Goal: Transaction & Acquisition: Purchase product/service

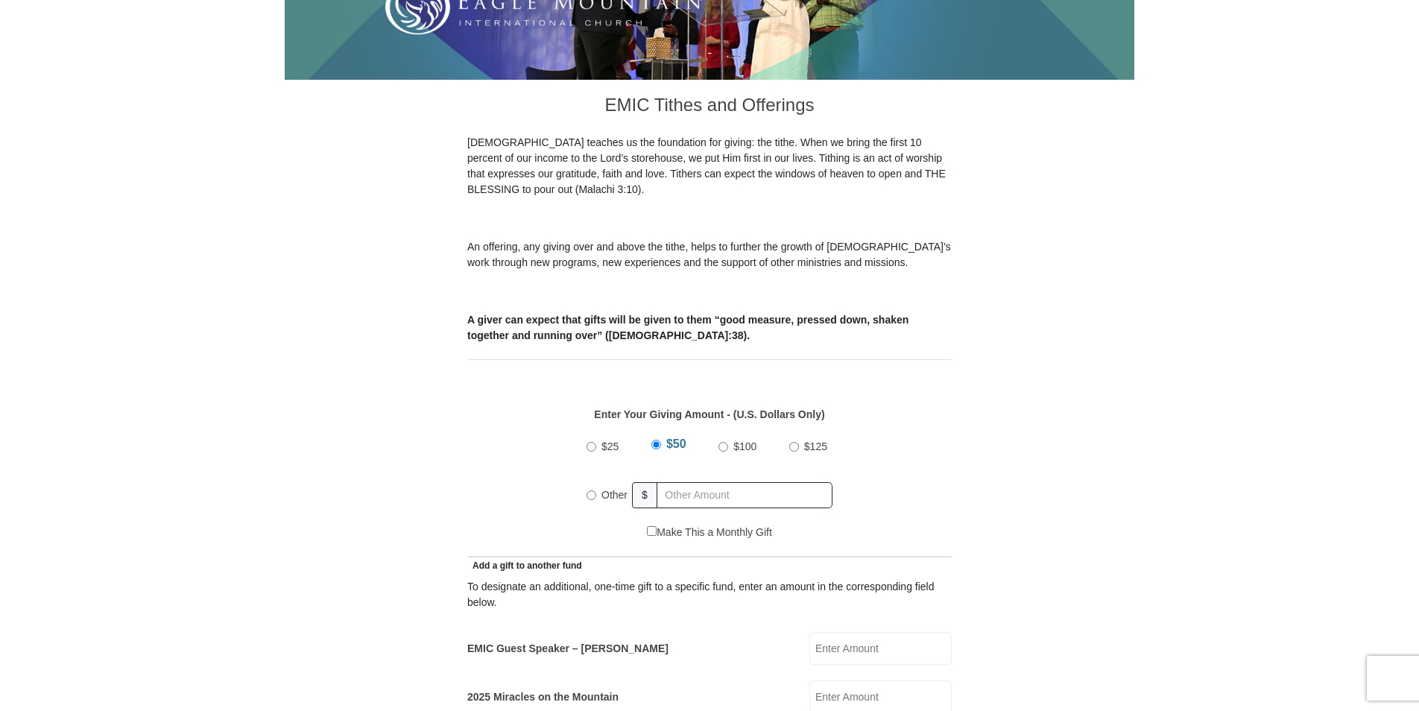
scroll to position [373, 0]
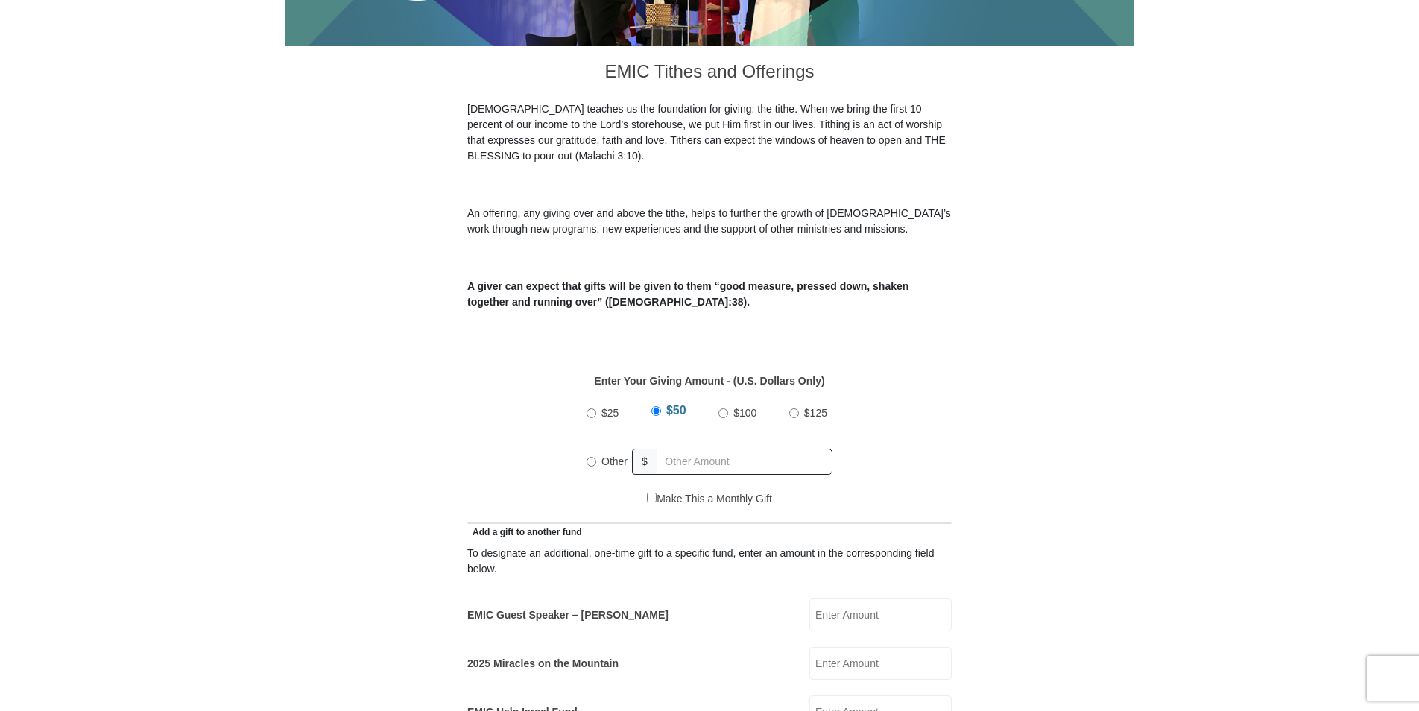
click at [594, 457] on input "Other" at bounding box center [591, 462] width 10 height 10
radio input "true"
click at [826, 603] on input "EMIC Guest Speaker – Billy Burke" at bounding box center [880, 614] width 142 height 33
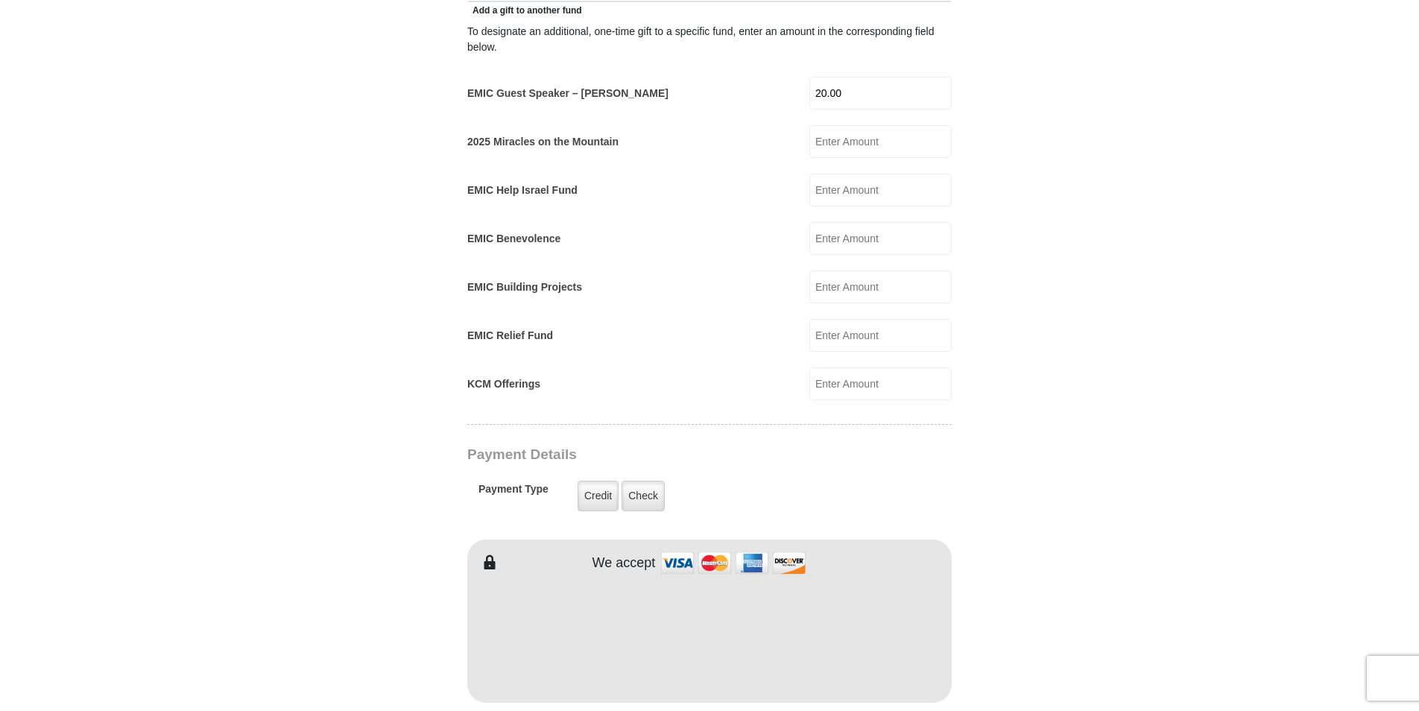
scroll to position [969, 0]
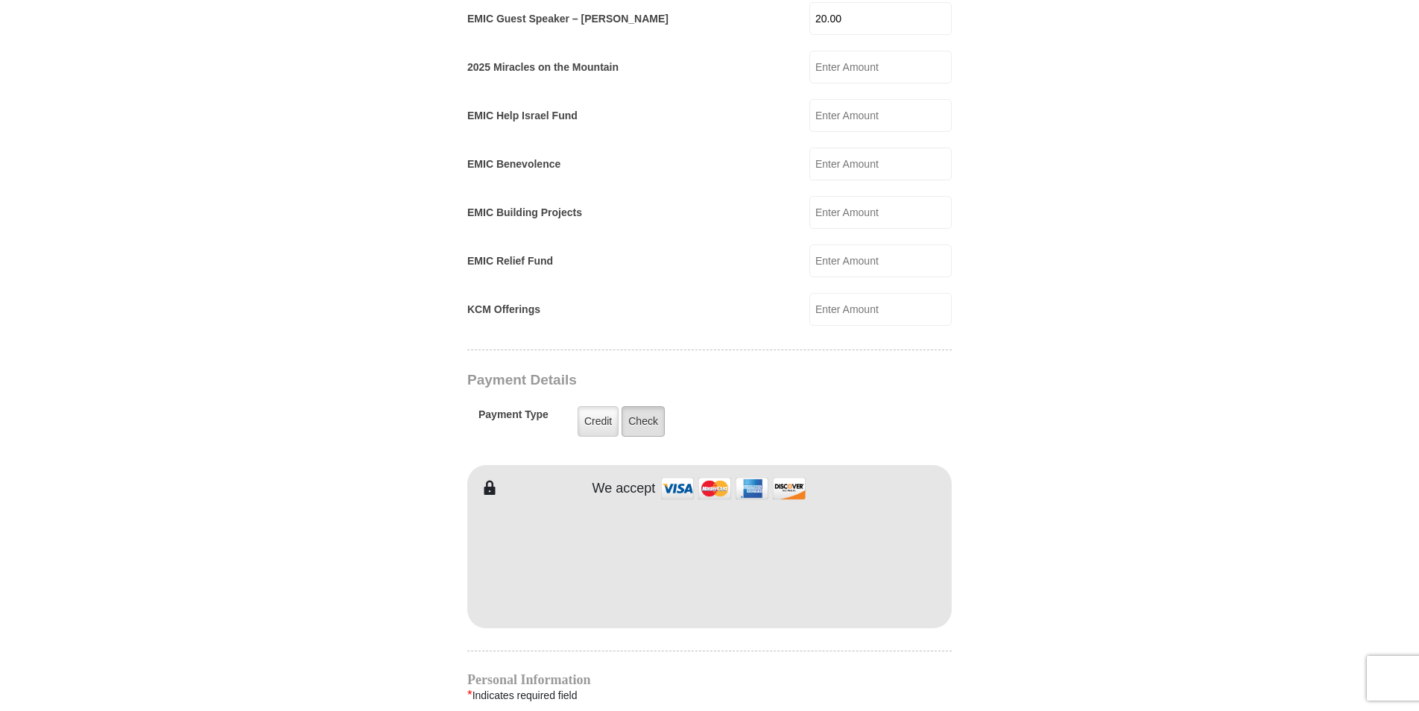
type input "20.00"
drag, startPoint x: 641, startPoint y: 407, endPoint x: 647, endPoint y: 420, distance: 14.7
click at [641, 407] on label "Check" at bounding box center [642, 421] width 43 height 31
click at [0, 0] on input "Check" at bounding box center [0, 0] width 0 height 0
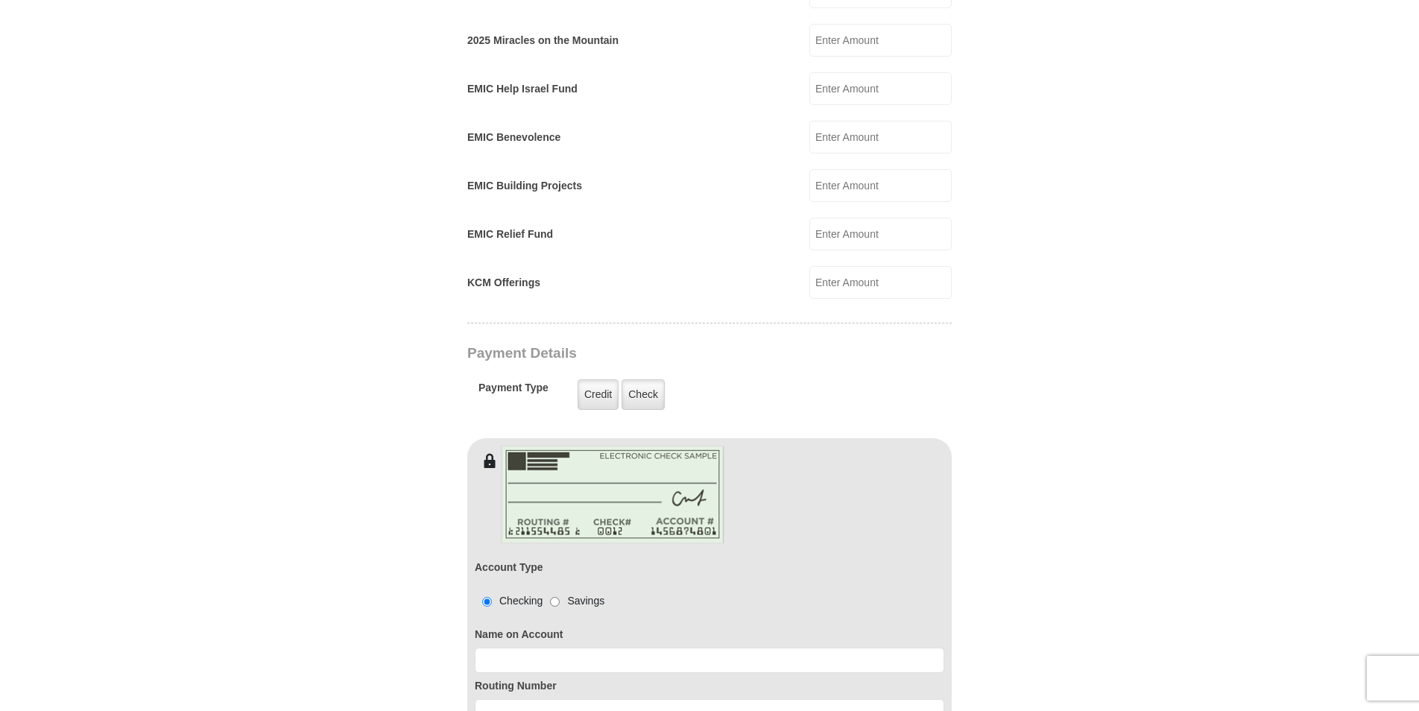
scroll to position [1043, 0]
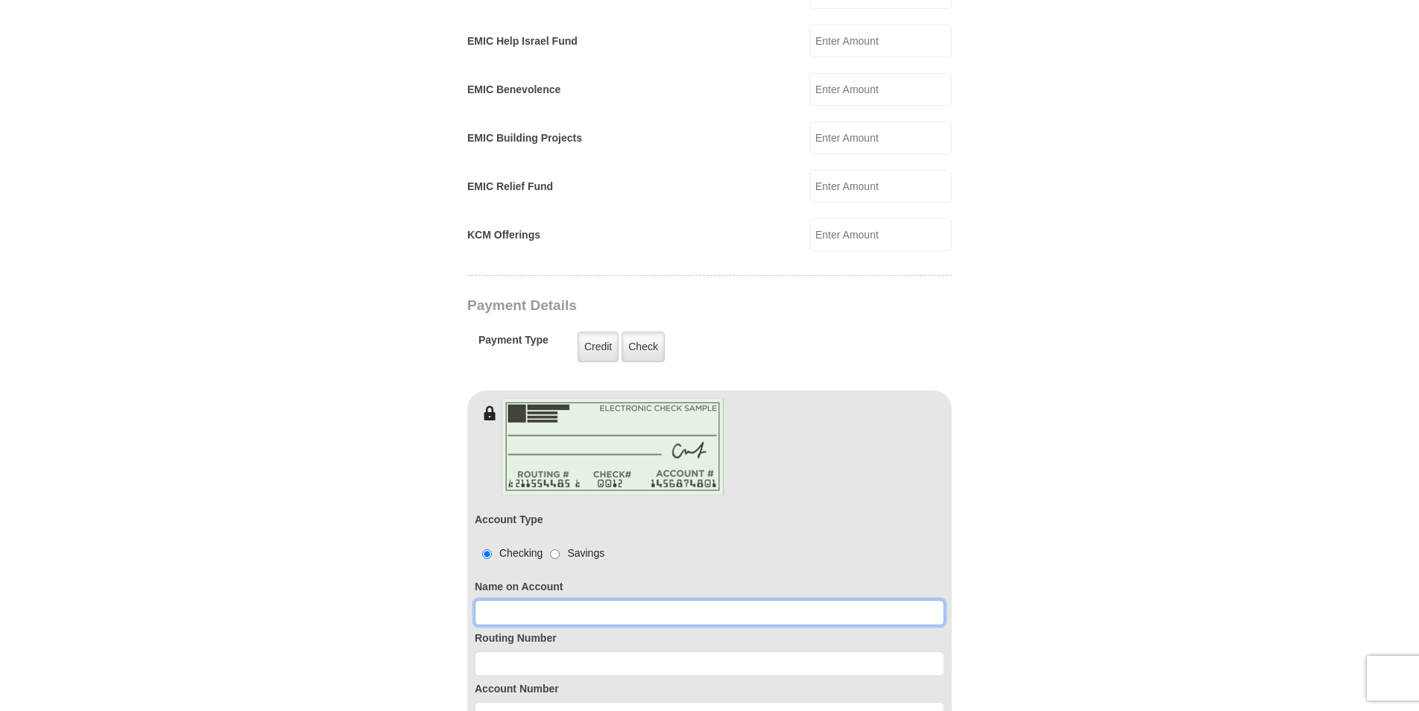
click at [498, 600] on input at bounding box center [709, 612] width 469 height 25
type input "Judith Ann Hunderup"
type input "Judith"
type input "Hunderup"
type input "judhun@cox.net"
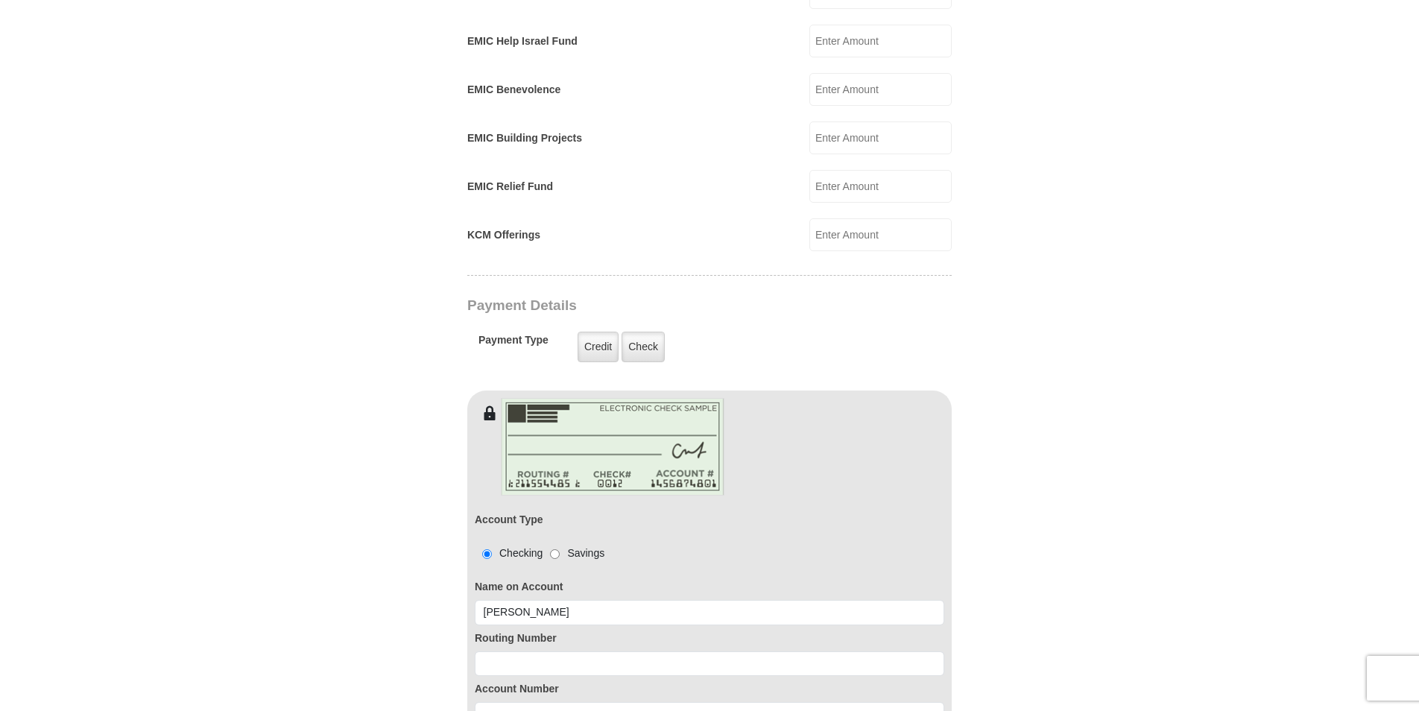
type input "1316 W Los Lagos Vista Ave"
type input "1316 W LOS LAGOS VISTA MESA 85202"
type input "Mesa"
type input "85202"
type input "4807582056"
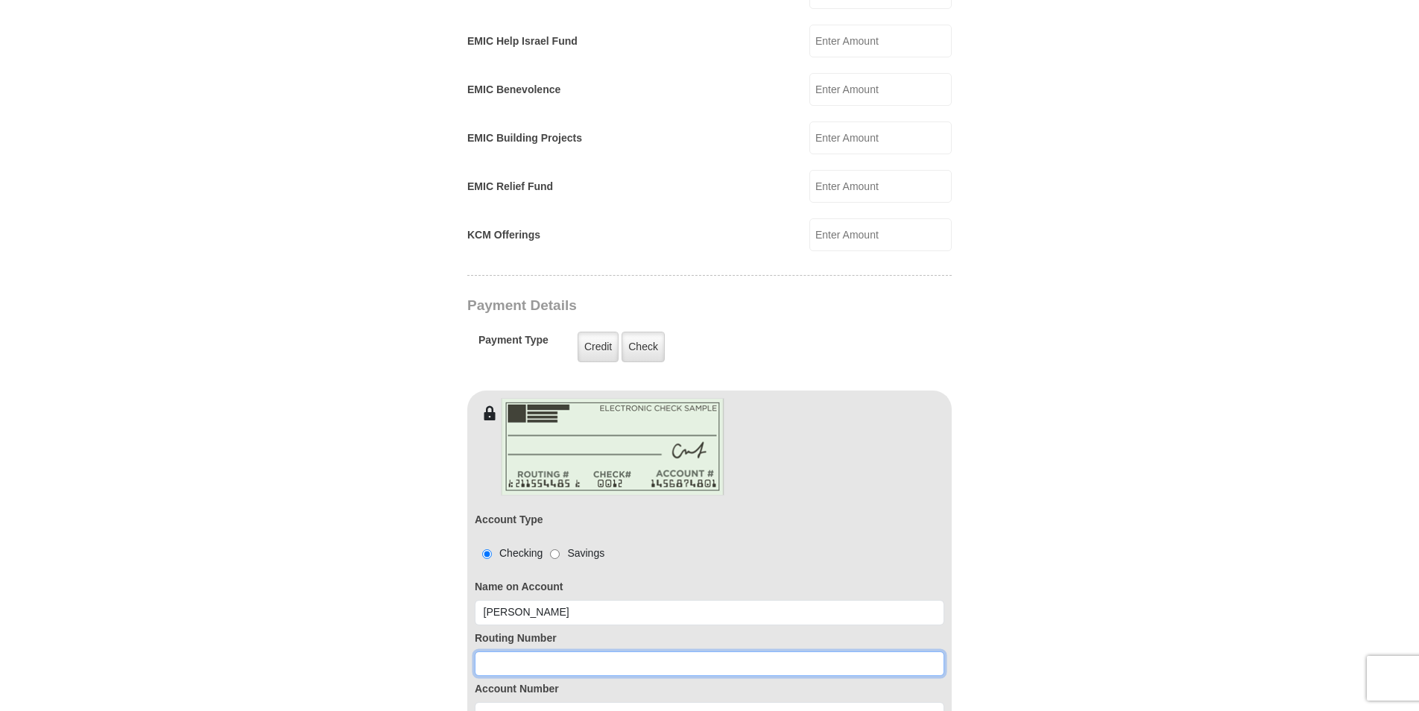
click at [519, 651] on input at bounding box center [709, 663] width 469 height 25
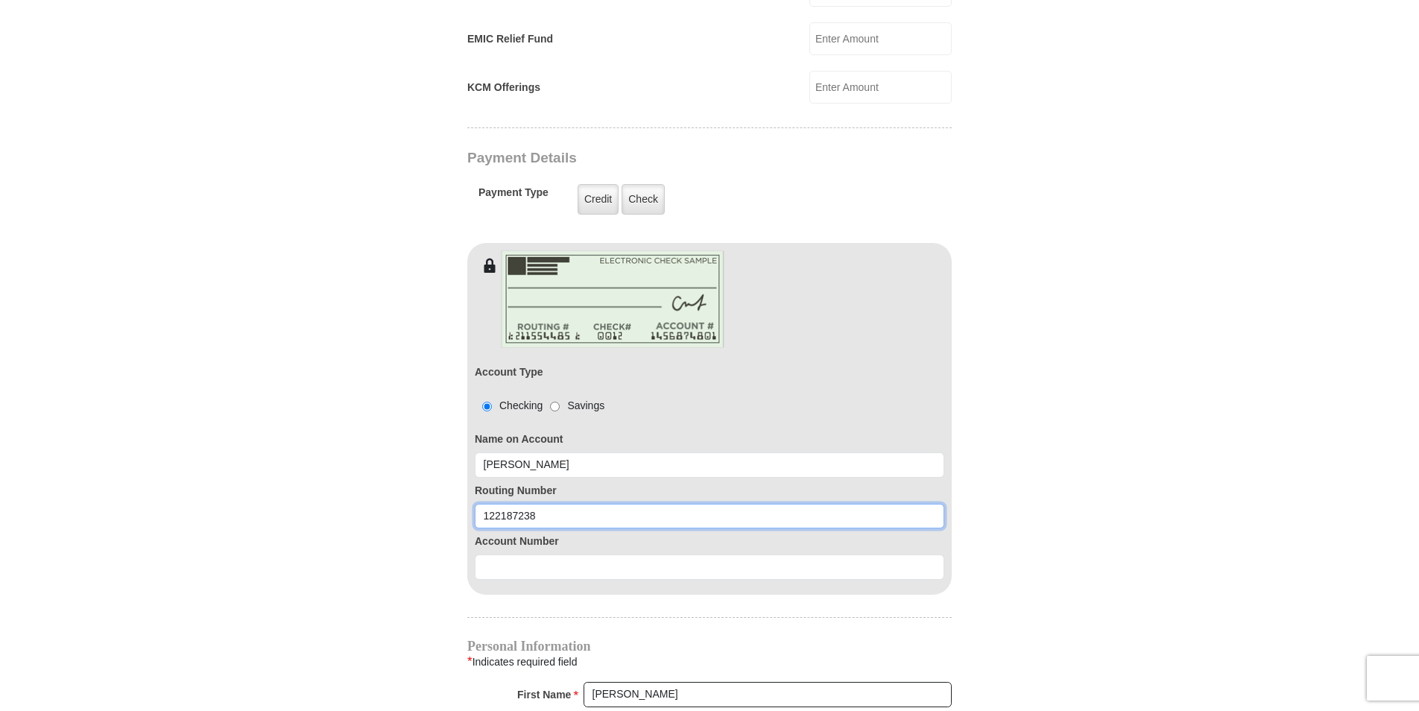
scroll to position [1192, 0]
type input "122187238"
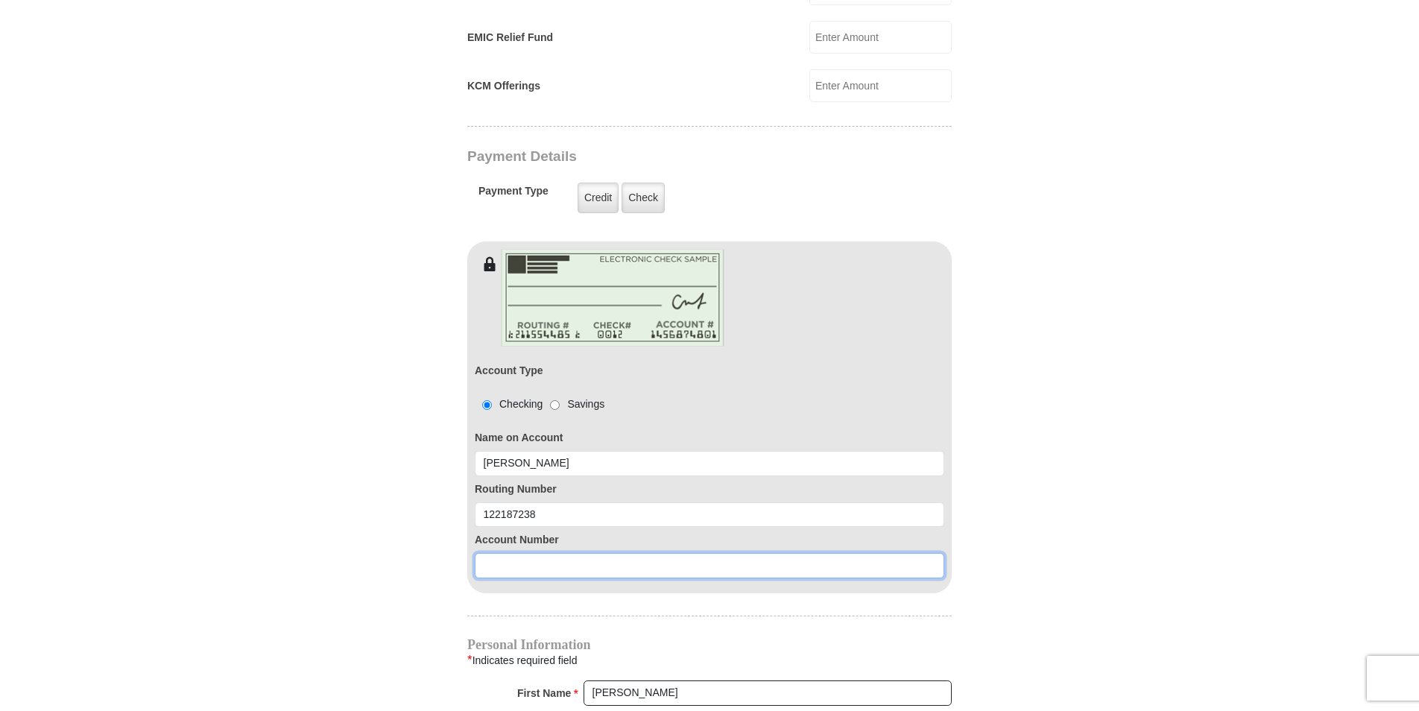
drag, startPoint x: 497, startPoint y: 543, endPoint x: 528, endPoint y: 548, distance: 31.7
click at [498, 553] on input at bounding box center [709, 565] width 469 height 25
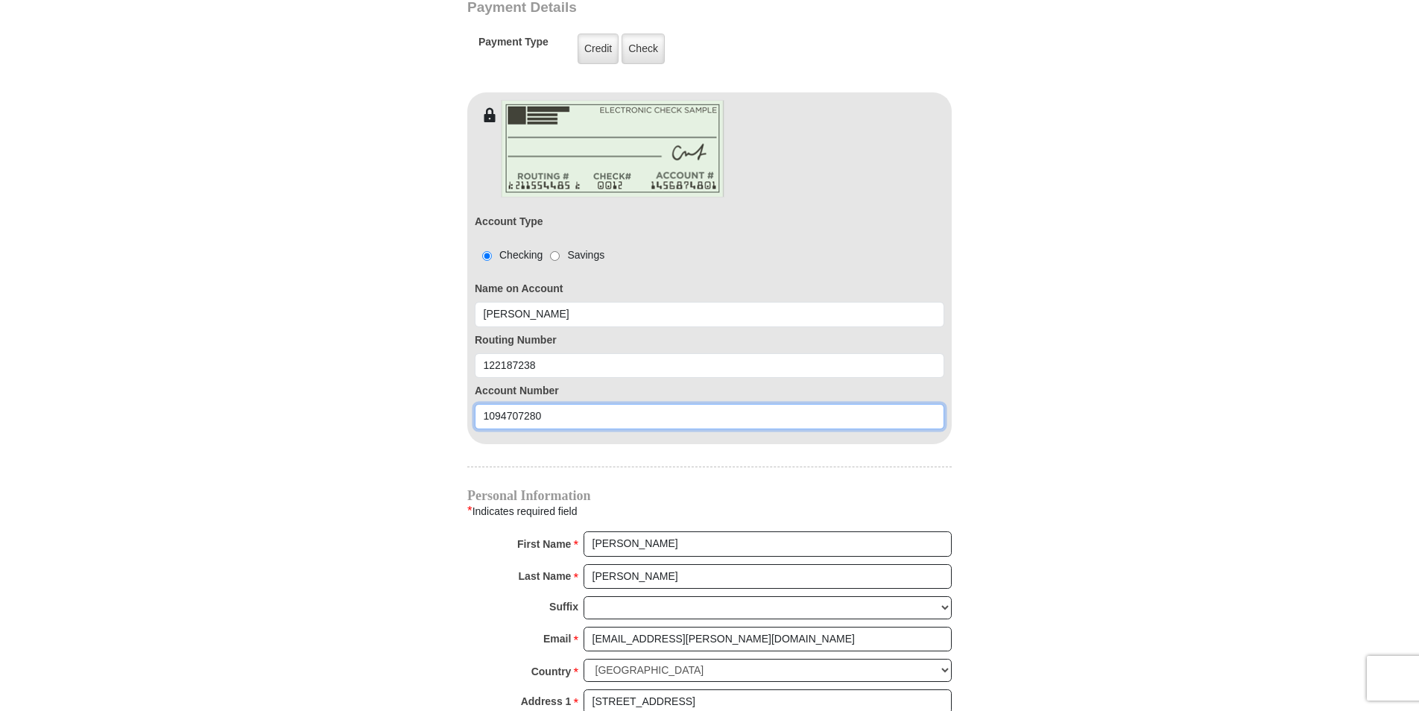
scroll to position [1416, 0]
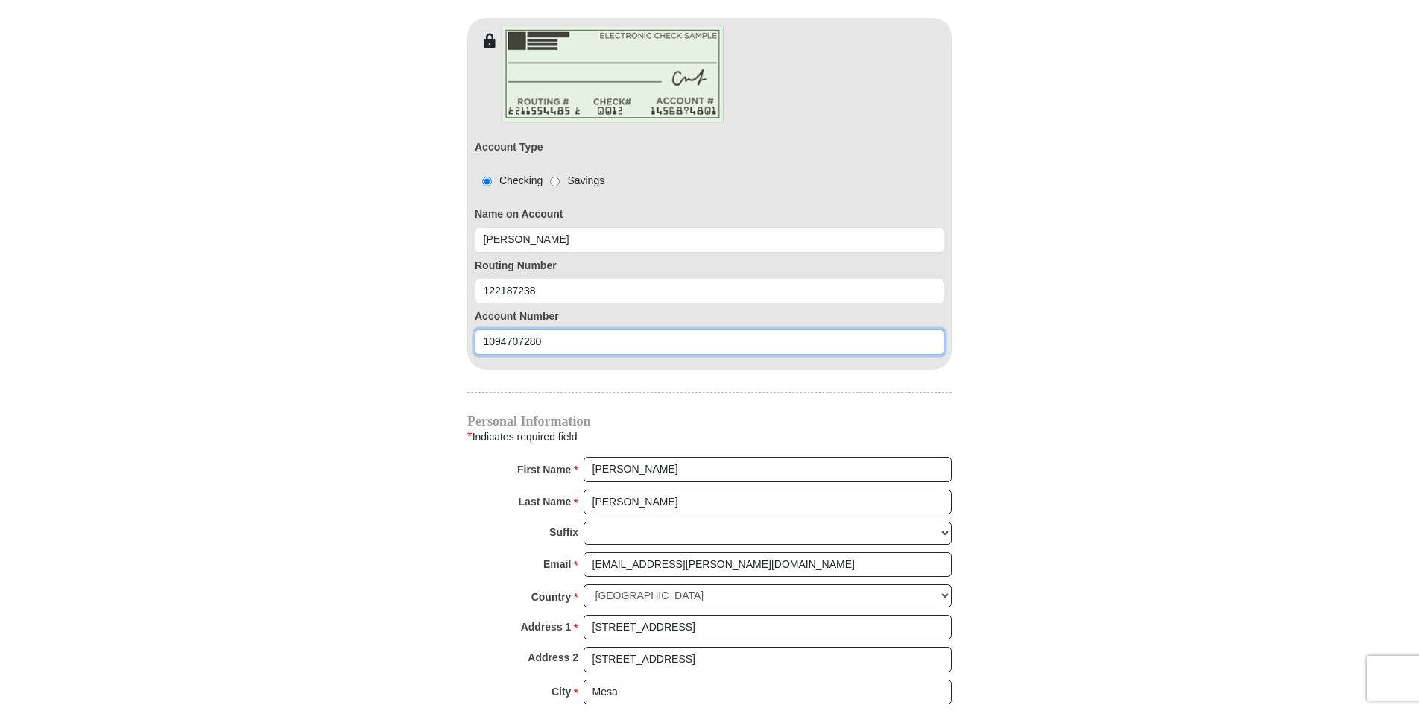
type input "1094707280"
click at [669, 552] on input "judhun@cox.net" at bounding box center [767, 564] width 368 height 25
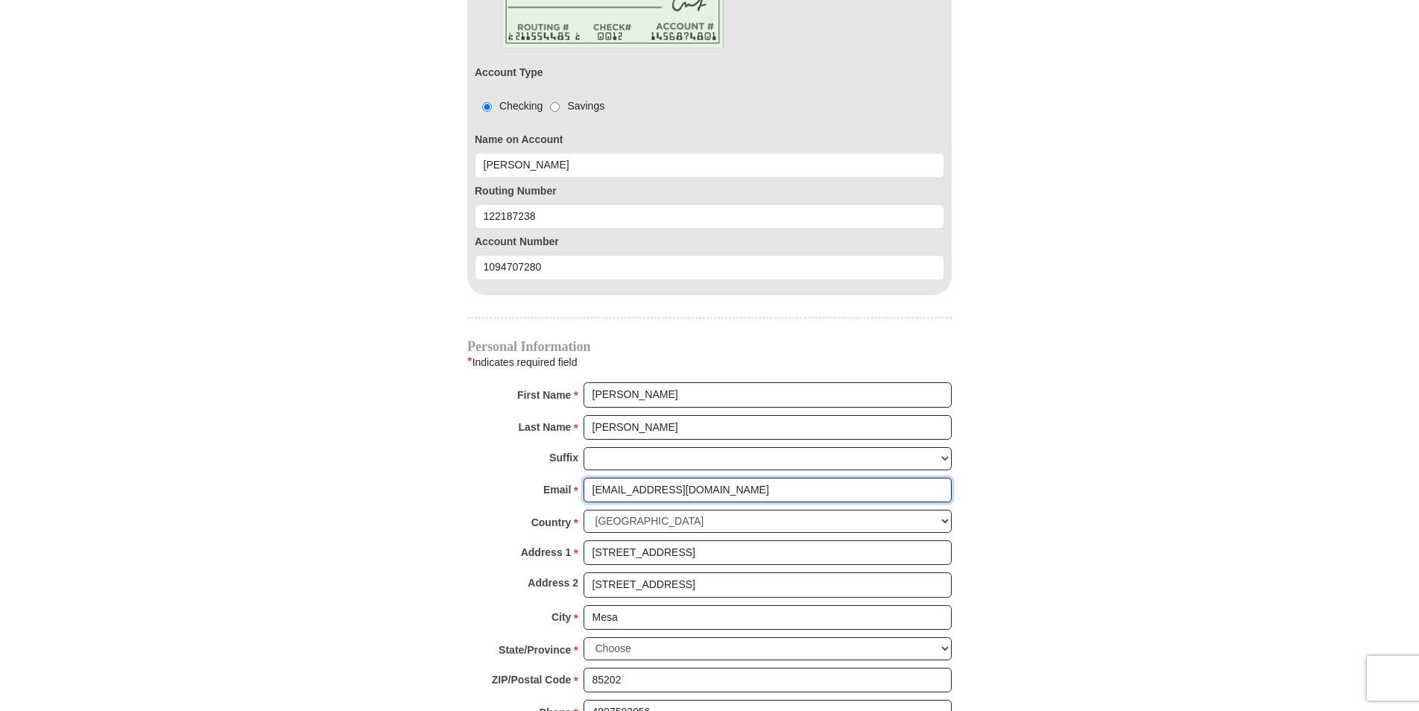
type input "judhun10@gmail.com"
click at [745, 540] on input "1316 W Los Lagos Vista Ave" at bounding box center [767, 552] width 368 height 25
type input "1"
click at [697, 540] on input "13700 N Fountainhills Blvd" at bounding box center [767, 552] width 368 height 25
type input "13700 N Fountain hills Blvd"
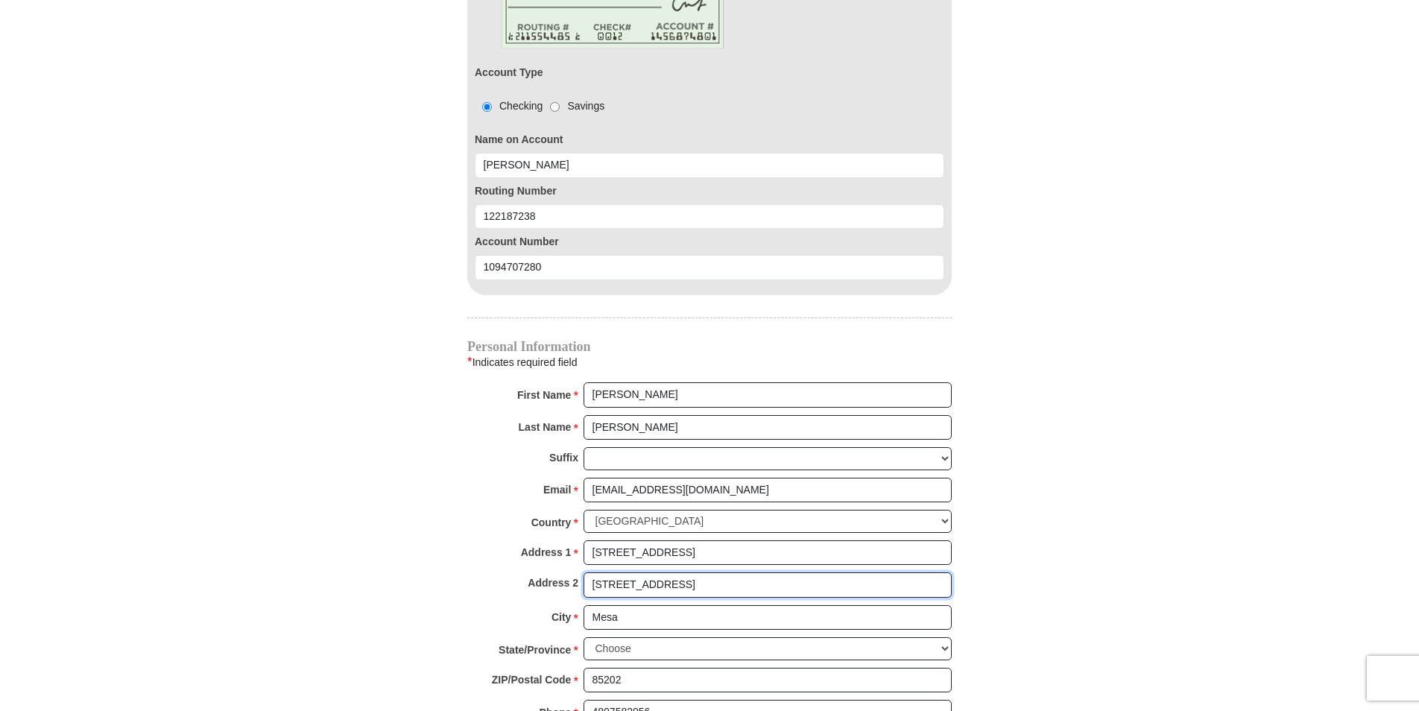
drag, startPoint x: 799, startPoint y: 559, endPoint x: 590, endPoint y: 560, distance: 209.4
click at [590, 572] on input "1316 W LOS LAGOS VISTA MESA 85202" at bounding box center [767, 584] width 368 height 25
type input "Apt134"
click at [647, 605] on input "Mesa" at bounding box center [767, 617] width 368 height 25
type input "M"
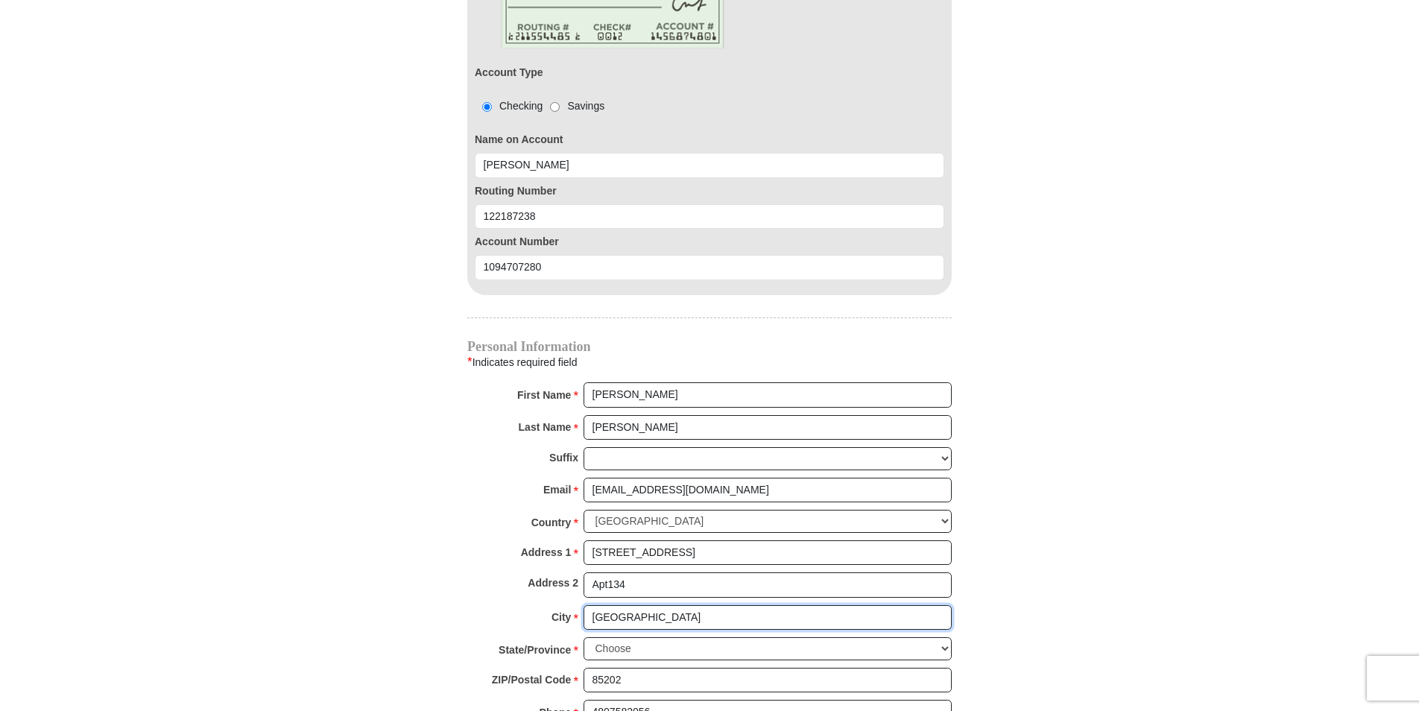
type input "Fountain Hills"
click at [942, 637] on select "Choose Alabama Alaska American Samoa Arizona Arkansas Armed Forces Americas Arm…" at bounding box center [767, 648] width 368 height 23
select select "AZ"
click at [583, 637] on select "Choose Alabama Alaska American Samoa Arizona Arkansas Armed Forces Americas Arm…" at bounding box center [767, 648] width 368 height 23
click at [634, 668] on input "85202" at bounding box center [767, 680] width 368 height 25
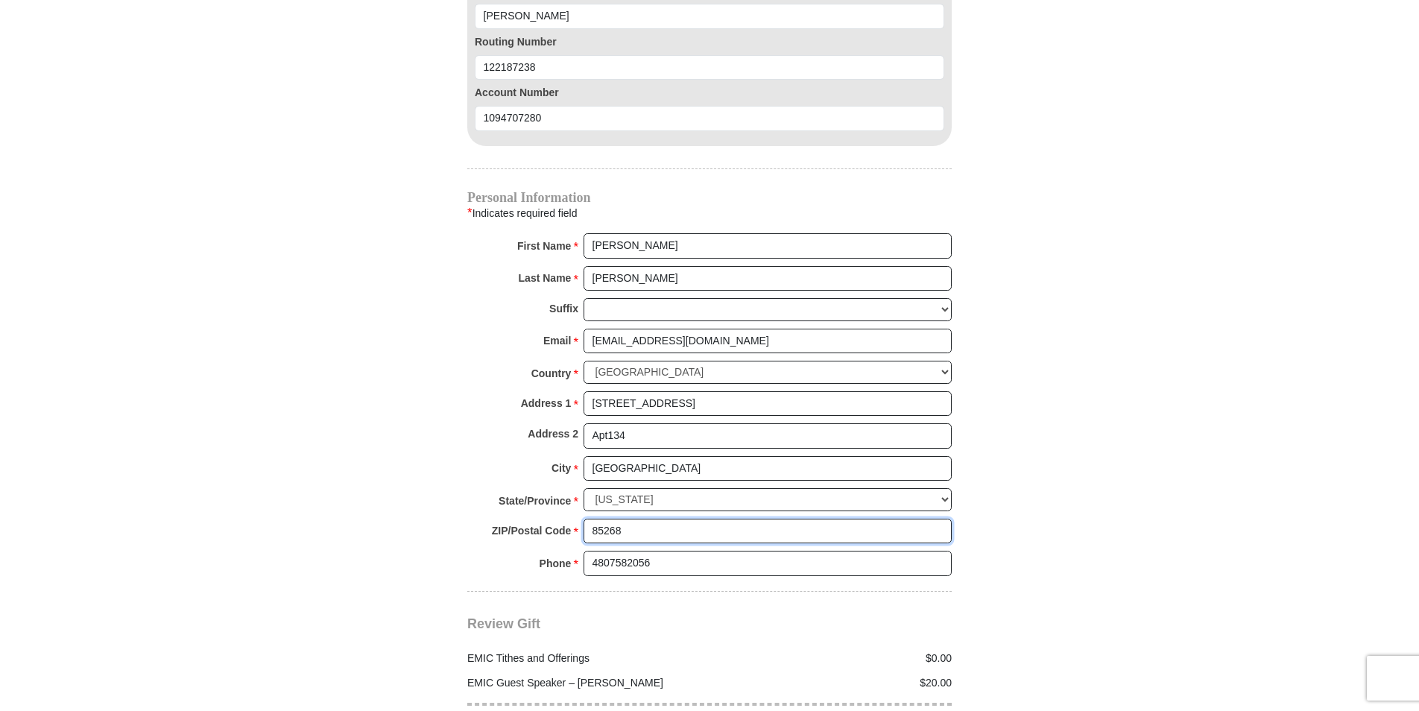
scroll to position [1714, 0]
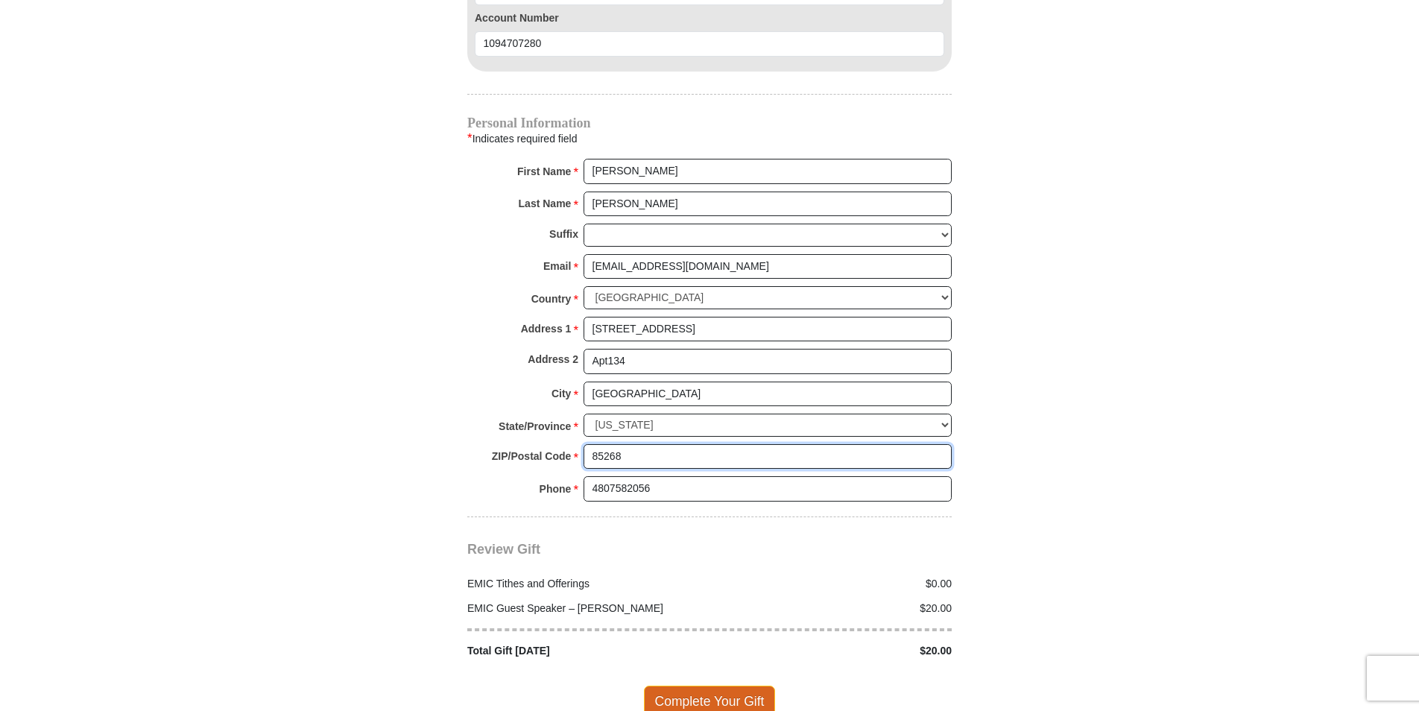
type input "85268"
click at [690, 685] on span "Complete Your Gift" at bounding box center [710, 700] width 132 height 31
